Goal: Book appointment/travel/reservation

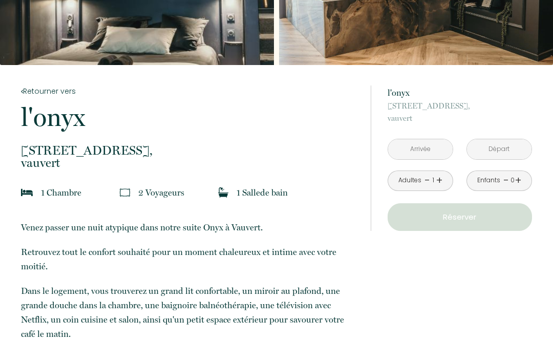
scroll to position [135, 0]
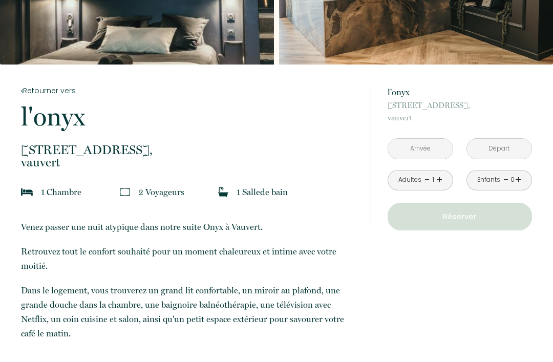
click at [402, 158] on input "text" at bounding box center [420, 149] width 64 height 20
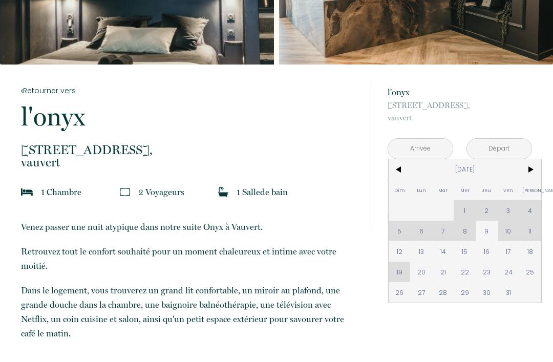
click at [502, 250] on span "17" at bounding box center [508, 251] width 22 height 20
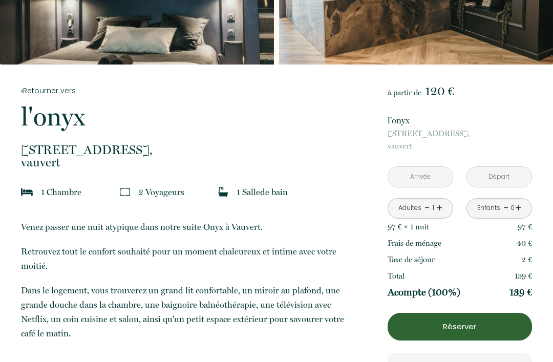
type input "[DATE]"
click at [403, 269] on div "Total 139 €" at bounding box center [459, 276] width 144 height 16
click at [490, 173] on input "[DATE]" at bounding box center [499, 177] width 64 height 20
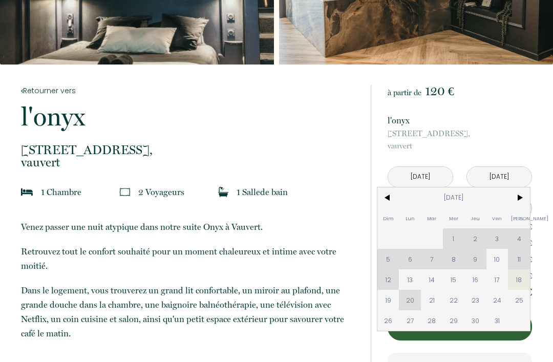
click at [382, 298] on span "19" at bounding box center [388, 300] width 22 height 20
type input "[DATE]"
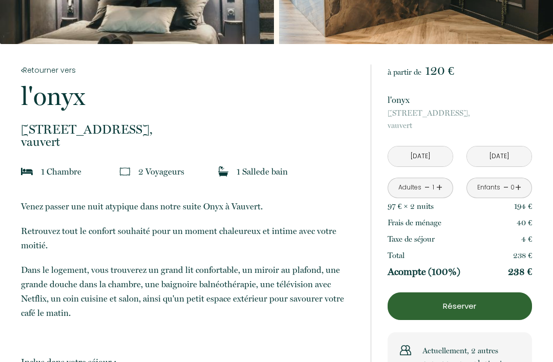
scroll to position [0, 0]
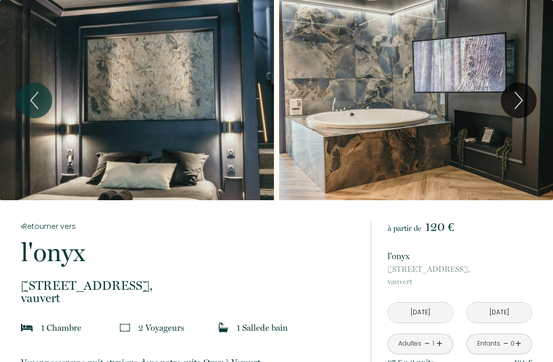
click at [522, 110] on icon "Next" at bounding box center [518, 100] width 21 height 31
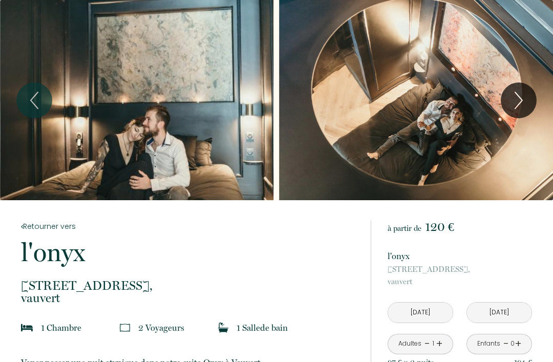
click at [532, 101] on button "Next" at bounding box center [519, 100] width 36 height 36
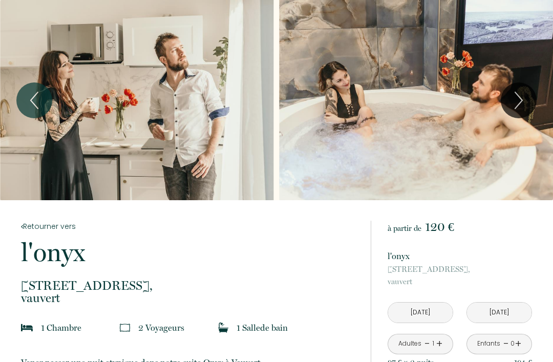
click at [527, 103] on icon "Next" at bounding box center [518, 100] width 21 height 31
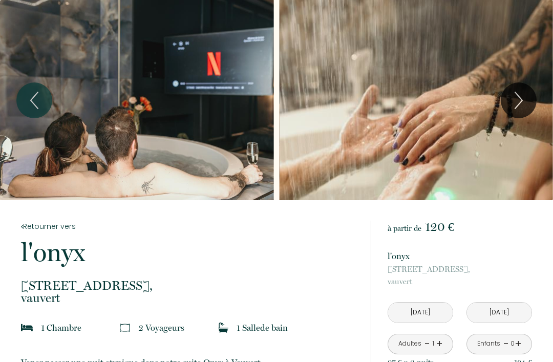
click at [519, 107] on icon "Next" at bounding box center [518, 100] width 21 height 31
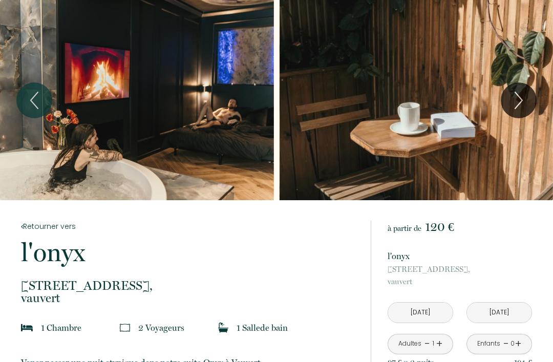
click at [520, 100] on icon "Next" at bounding box center [518, 100] width 21 height 31
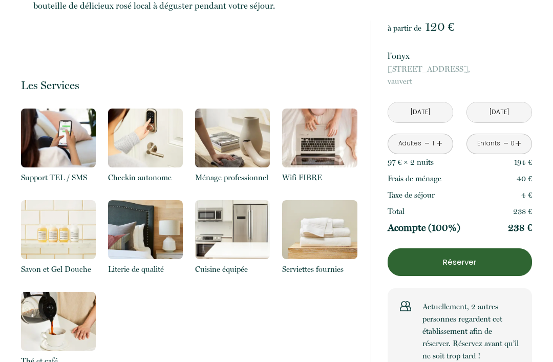
scroll to position [593, 0]
